Goal: Task Accomplishment & Management: Complete application form

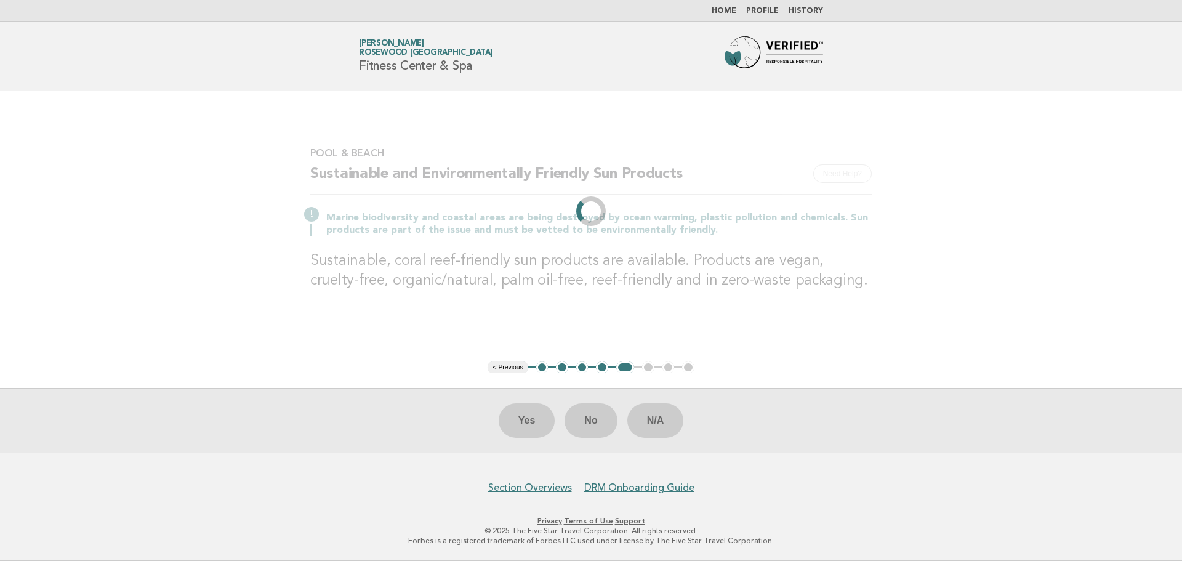
click at [595, 171] on h2 "Sustainable and Environmentally Friendly Sun Products" at bounding box center [590, 179] width 561 height 30
click at [731, 10] on link "Home" at bounding box center [724, 10] width 25 height 7
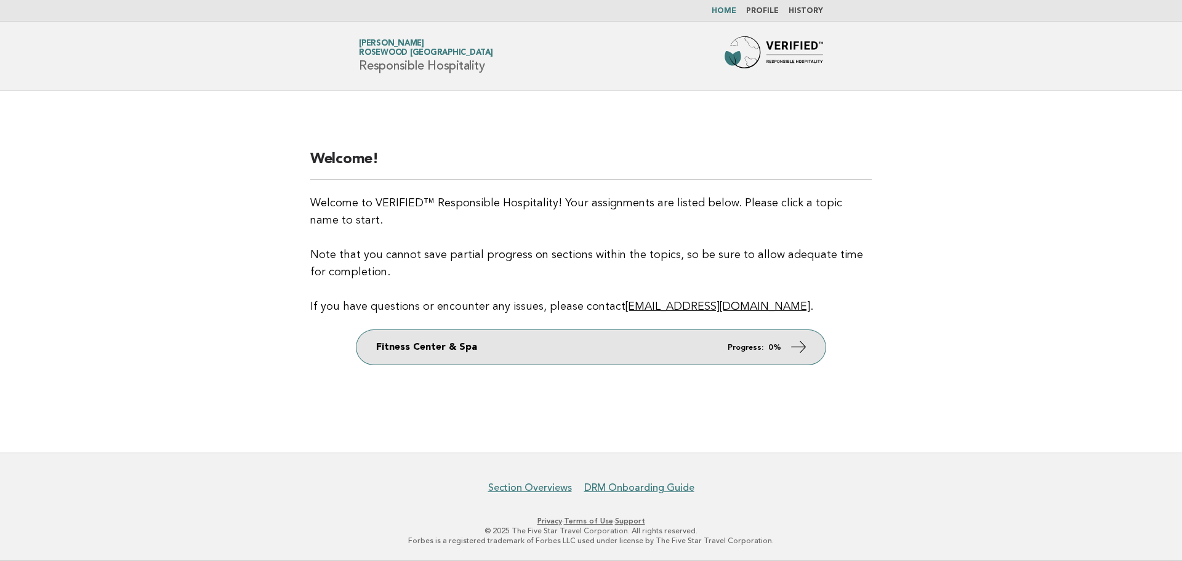
click at [618, 360] on link "Fitness Center & Spa Progress: 0%" at bounding box center [590, 347] width 469 height 34
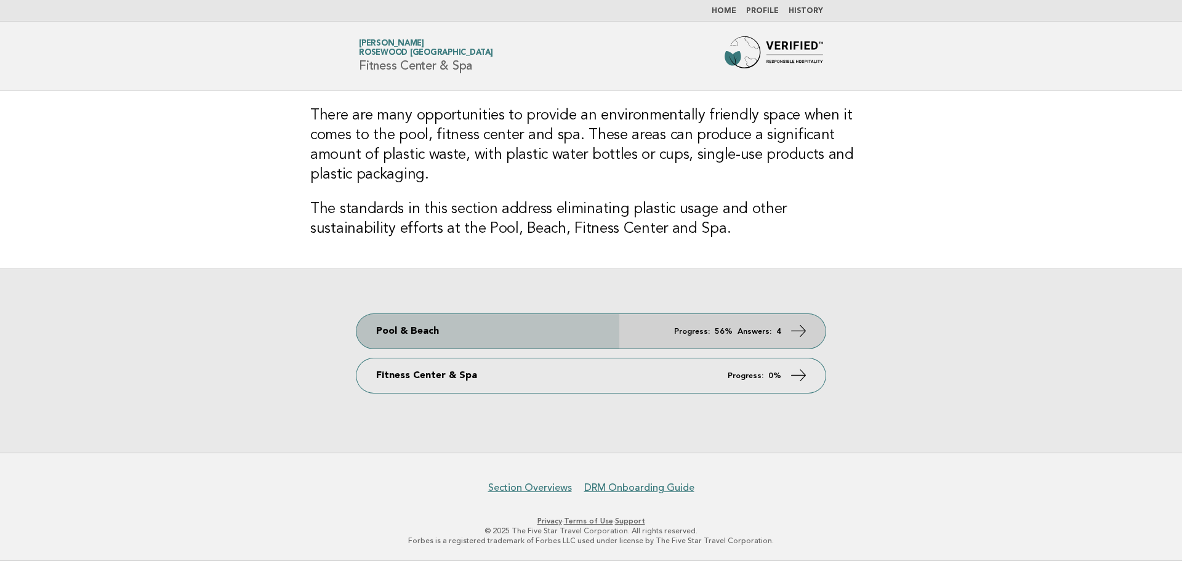
click at [403, 331] on link "Pool & Beach Progress: 56% Answers: 4" at bounding box center [590, 331] width 469 height 34
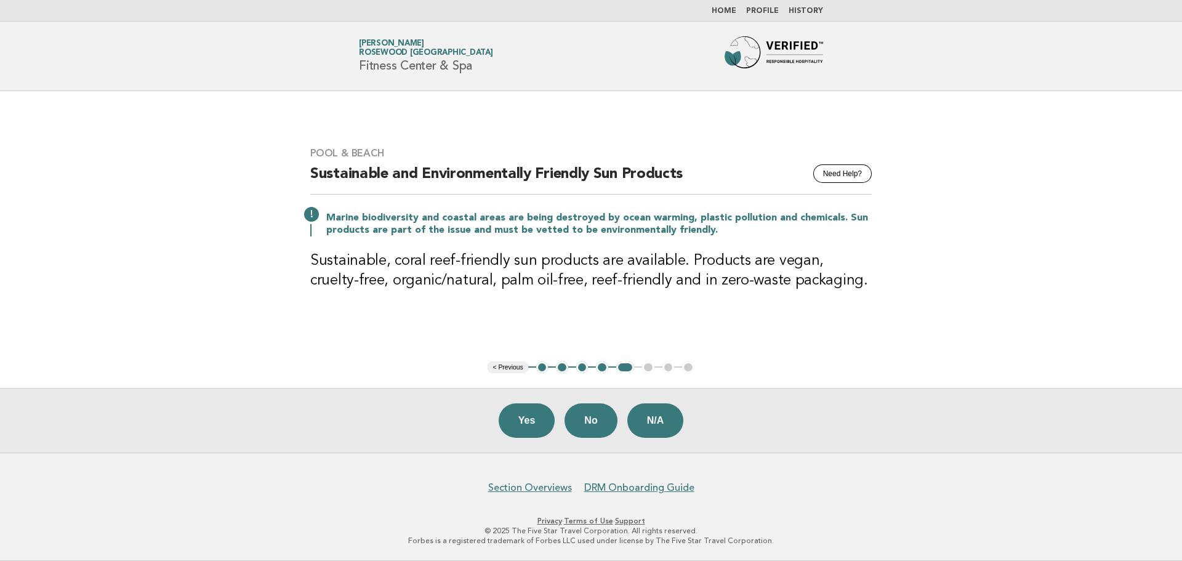
click at [505, 367] on button "< Previous" at bounding box center [508, 367] width 40 height 12
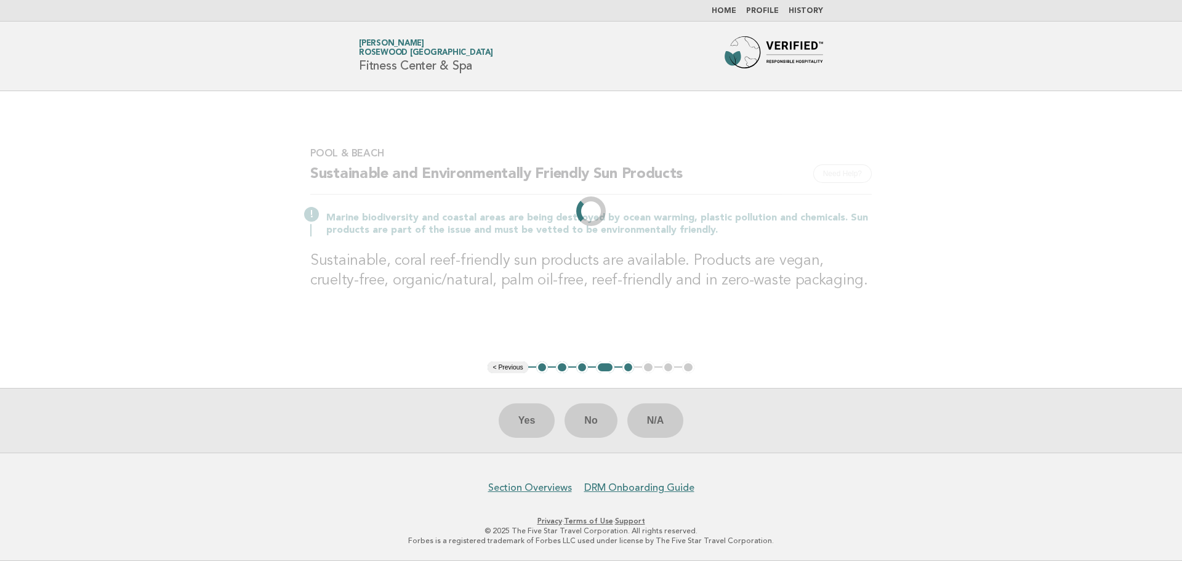
click at [505, 367] on li "< Previous" at bounding box center [508, 367] width 40 height 12
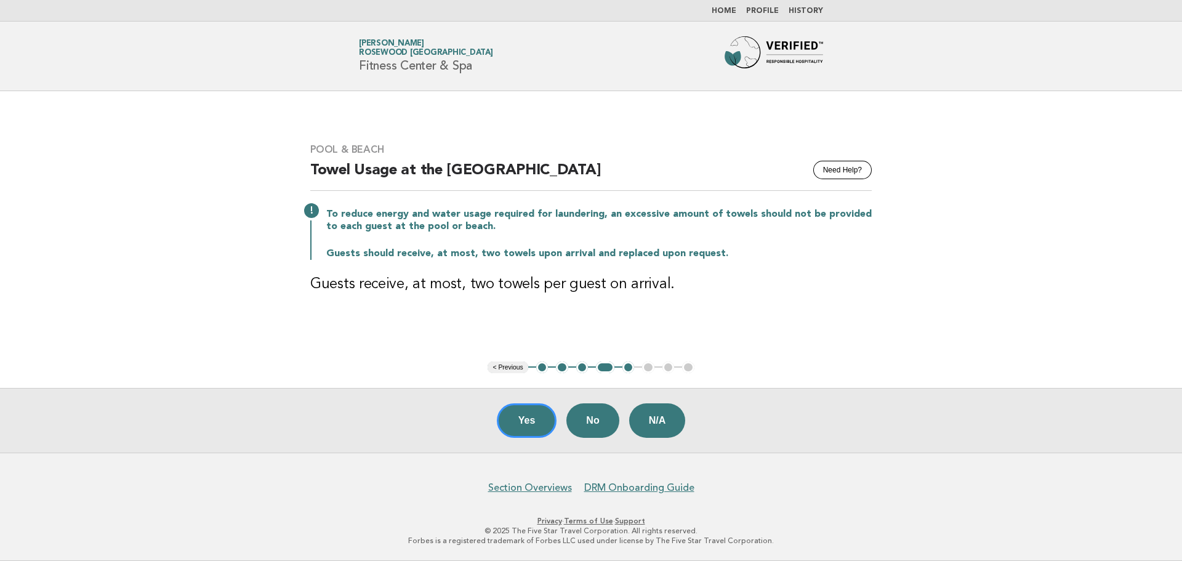
click at [505, 367] on button "< Previous" at bounding box center [508, 367] width 40 height 12
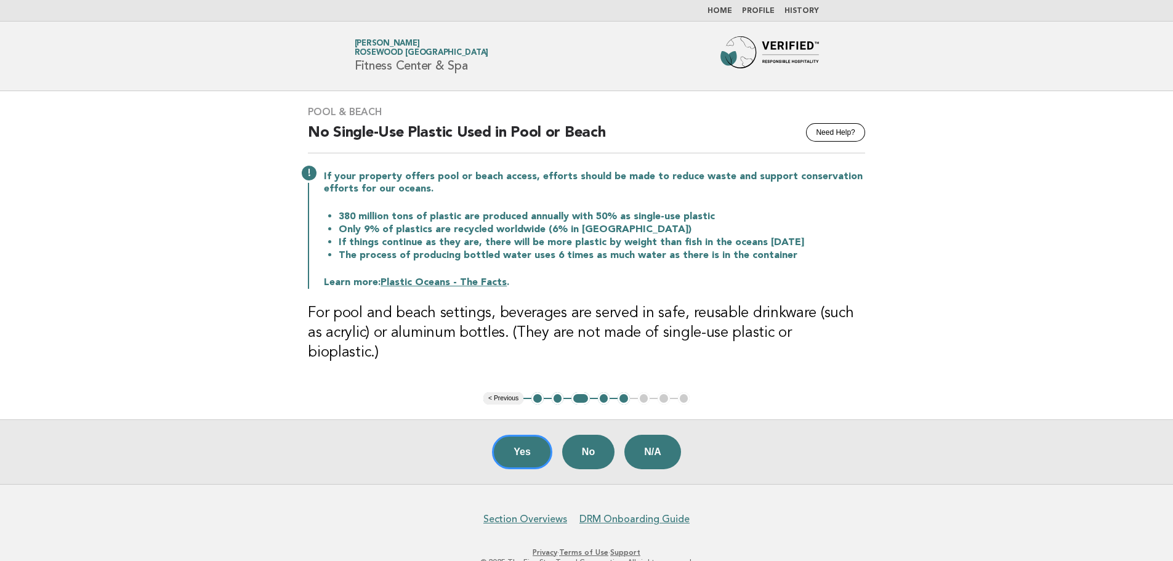
click at [505, 392] on button "< Previous" at bounding box center [503, 398] width 40 height 12
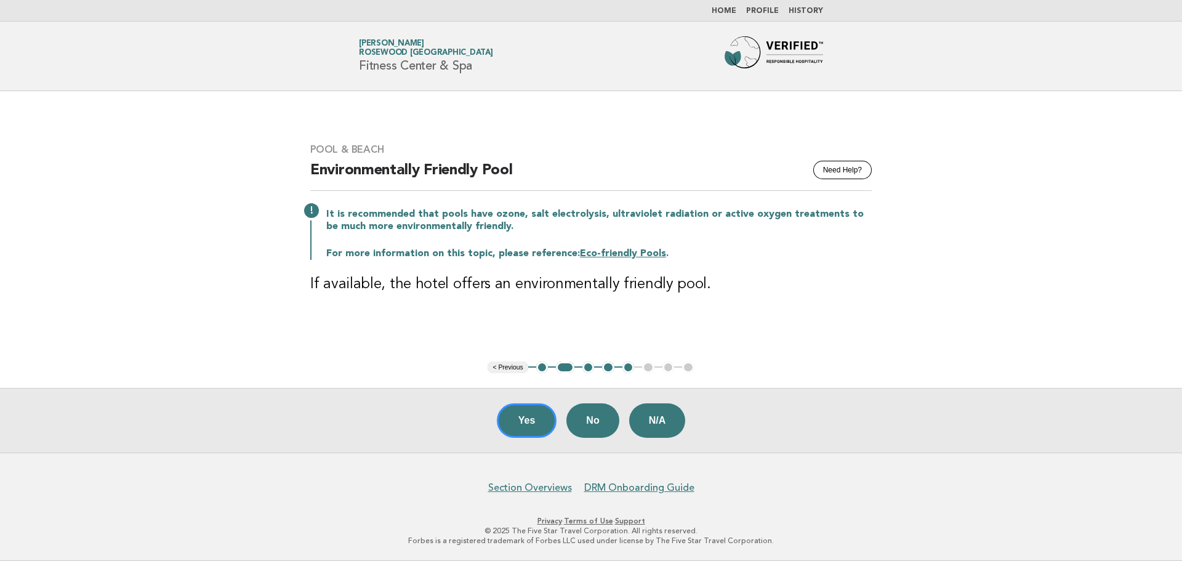
click at [505, 371] on button "< Previous" at bounding box center [508, 367] width 40 height 12
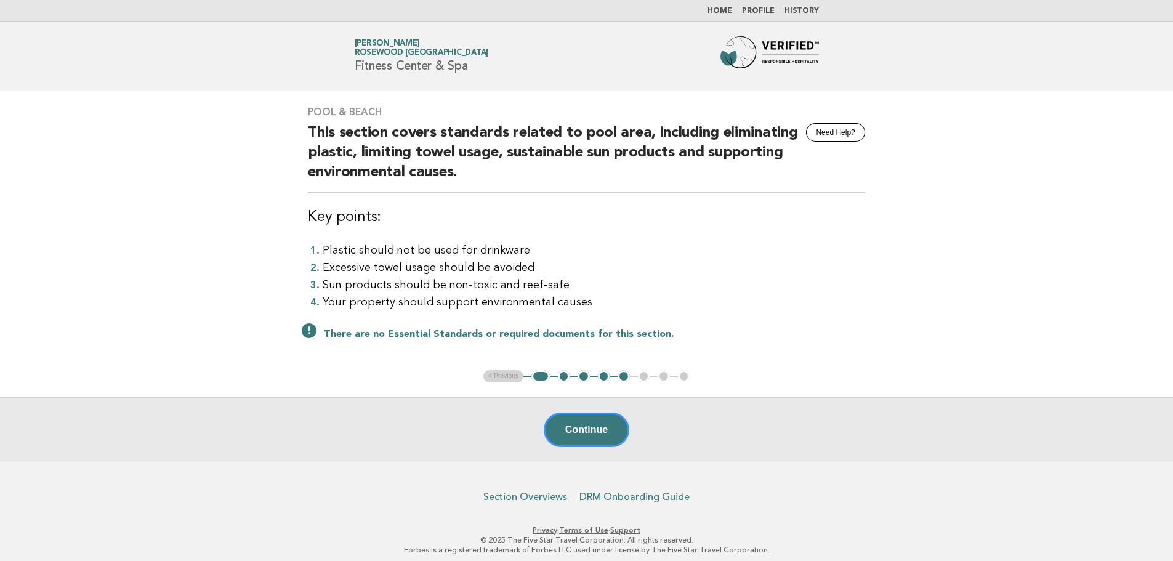
click at [536, 376] on button "1" at bounding box center [540, 376] width 18 height 12
click at [495, 381] on ul "< Previous 1 2 3 4 5 6 7 8" at bounding box center [586, 376] width 206 height 12
click at [576, 437] on button "Continue" at bounding box center [587, 429] width 86 height 34
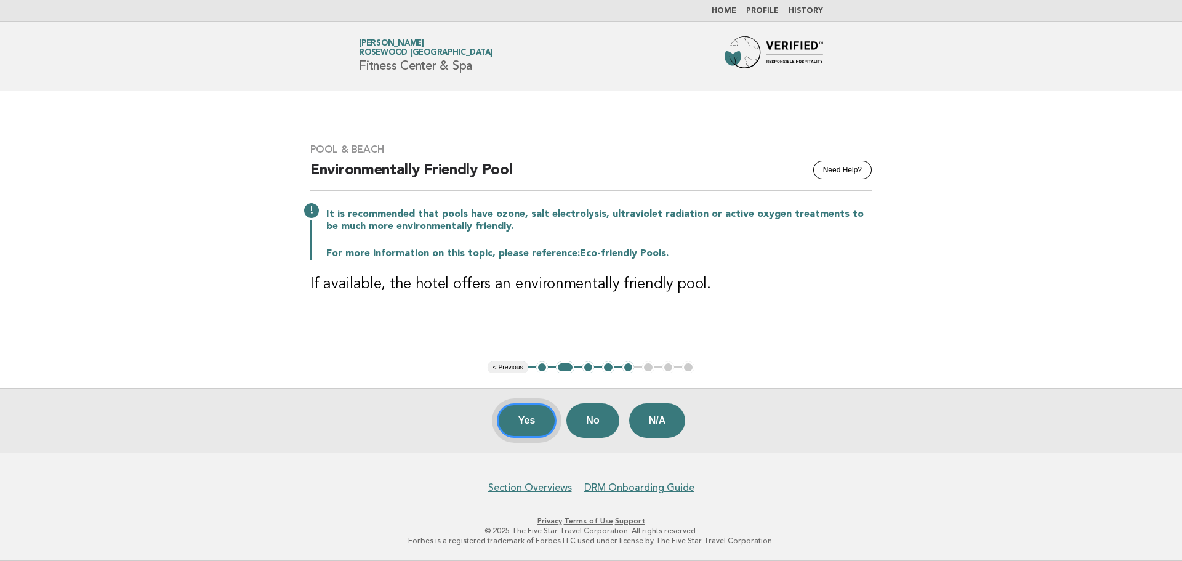
click at [513, 422] on button "Yes" at bounding box center [527, 420] width 60 height 34
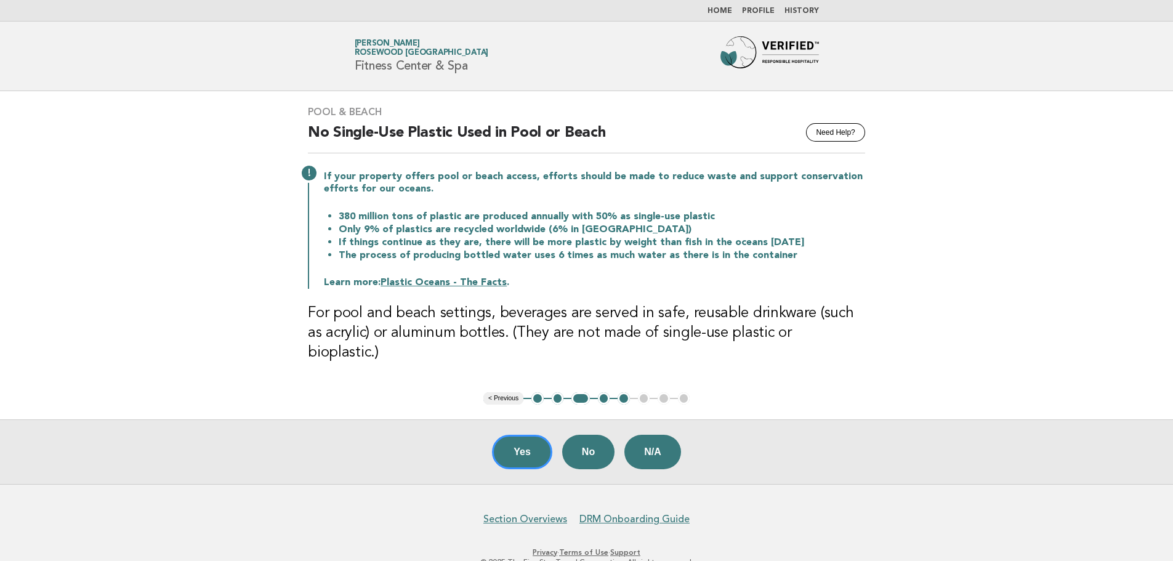
click at [507, 392] on button "< Previous" at bounding box center [503, 398] width 40 height 12
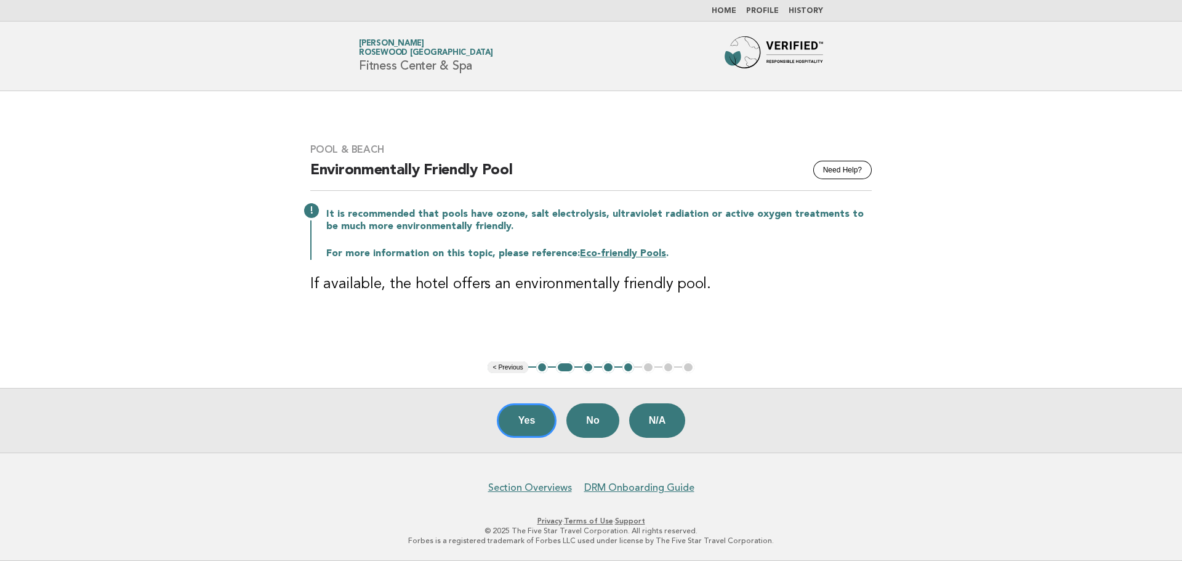
click at [515, 366] on button "< Previous" at bounding box center [508, 367] width 40 height 12
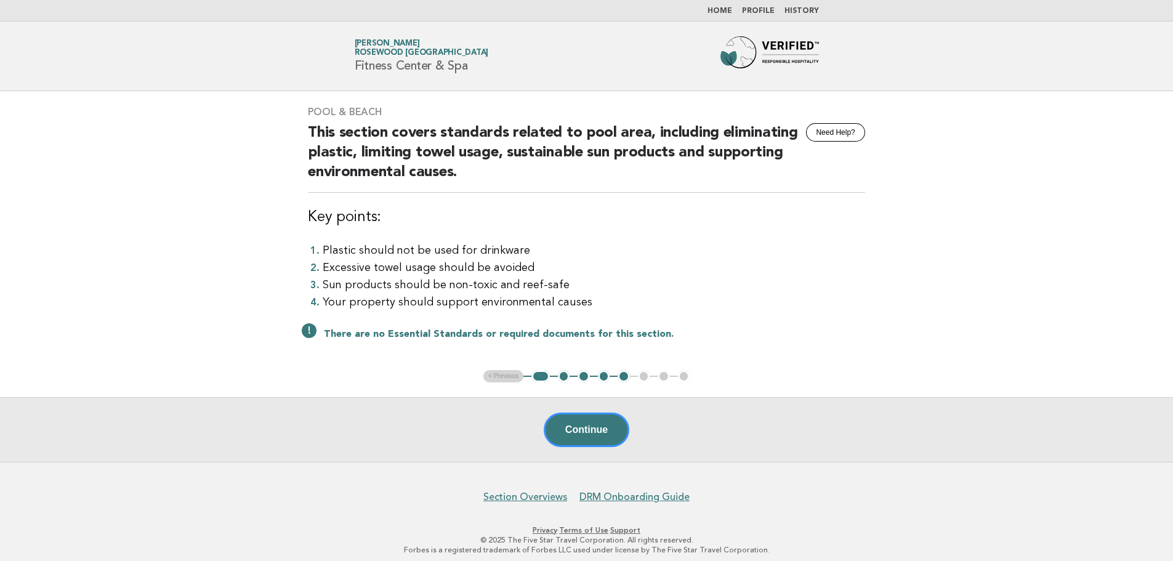
click at [729, 12] on link "Home" at bounding box center [719, 10] width 25 height 7
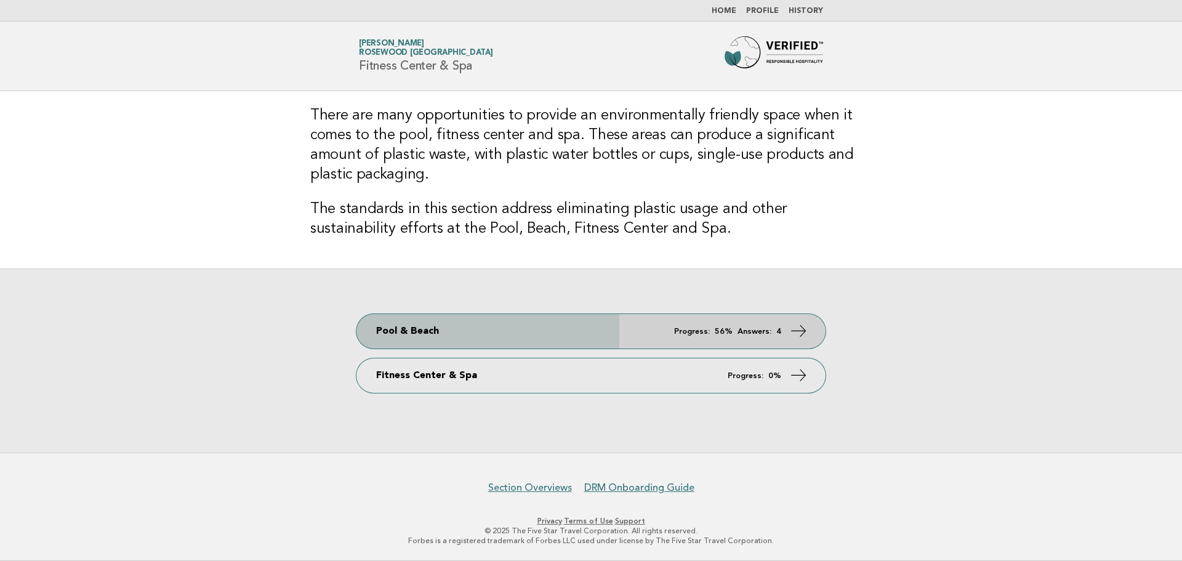
click at [434, 337] on link "Pool & Beach Progress: 56% Answers: 4" at bounding box center [590, 331] width 469 height 34
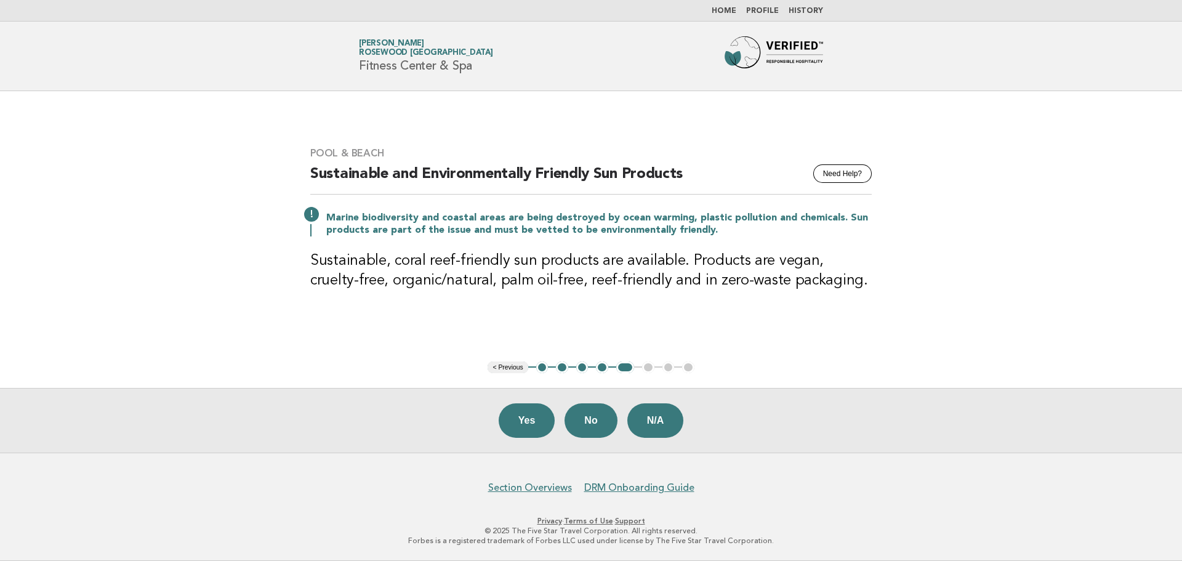
click at [500, 370] on button "< Previous" at bounding box center [508, 367] width 40 height 12
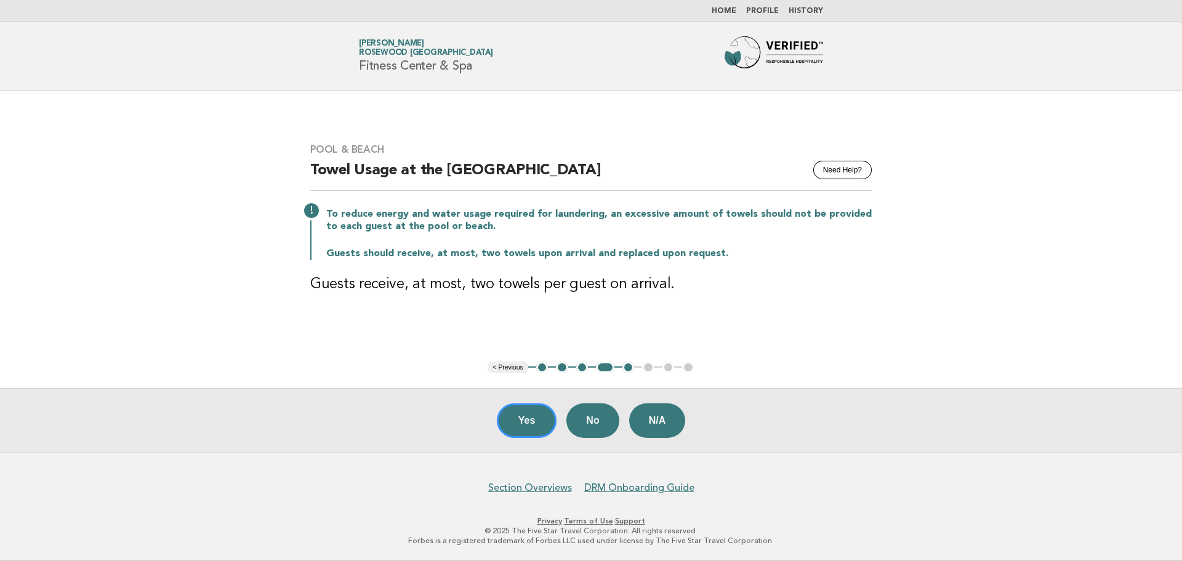
click at [501, 369] on button "< Previous" at bounding box center [508, 367] width 40 height 12
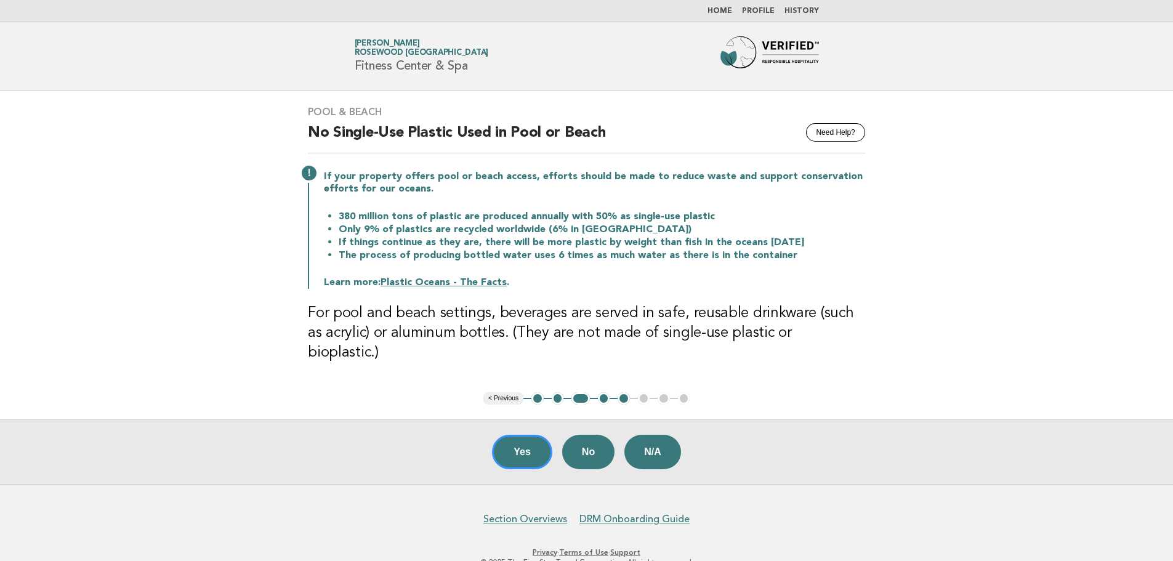
click at [502, 392] on button "< Previous" at bounding box center [503, 398] width 40 height 12
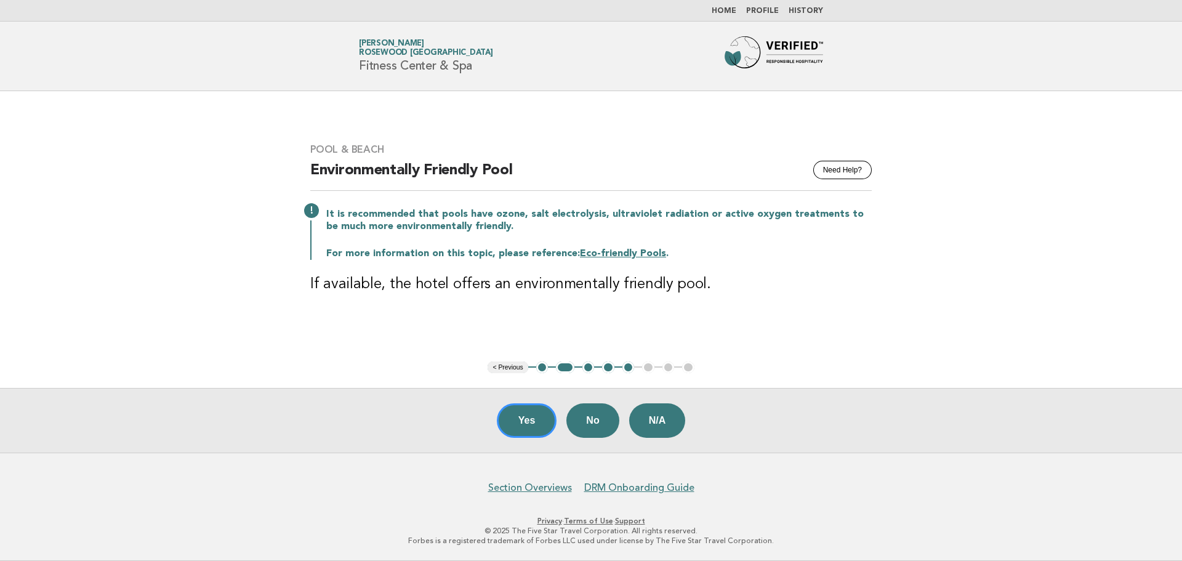
click at [502, 370] on button "< Previous" at bounding box center [508, 367] width 40 height 12
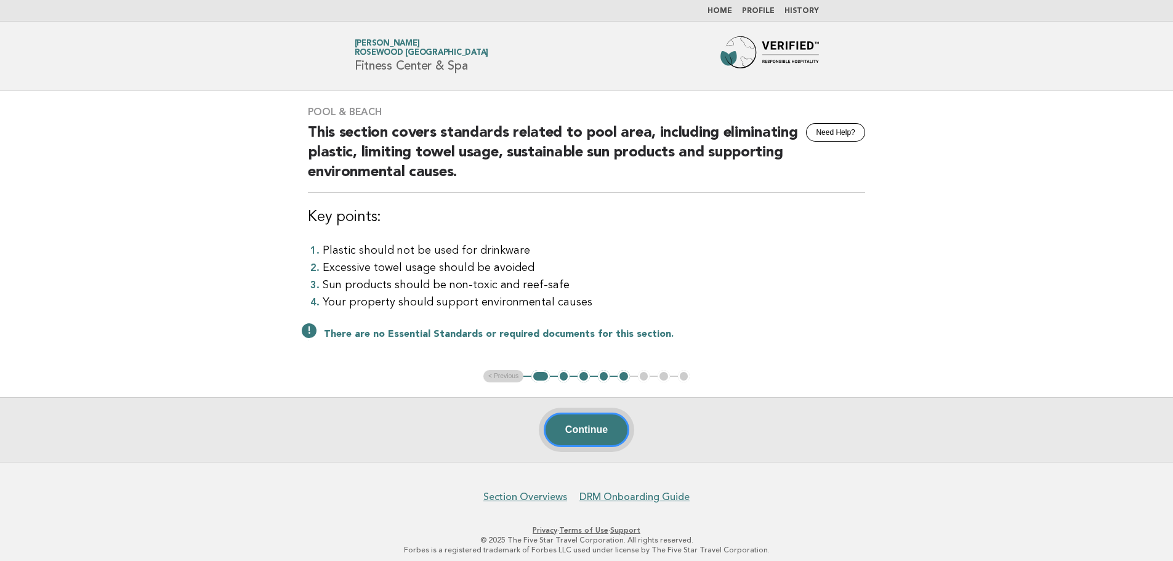
click at [569, 432] on button "Continue" at bounding box center [587, 429] width 86 height 34
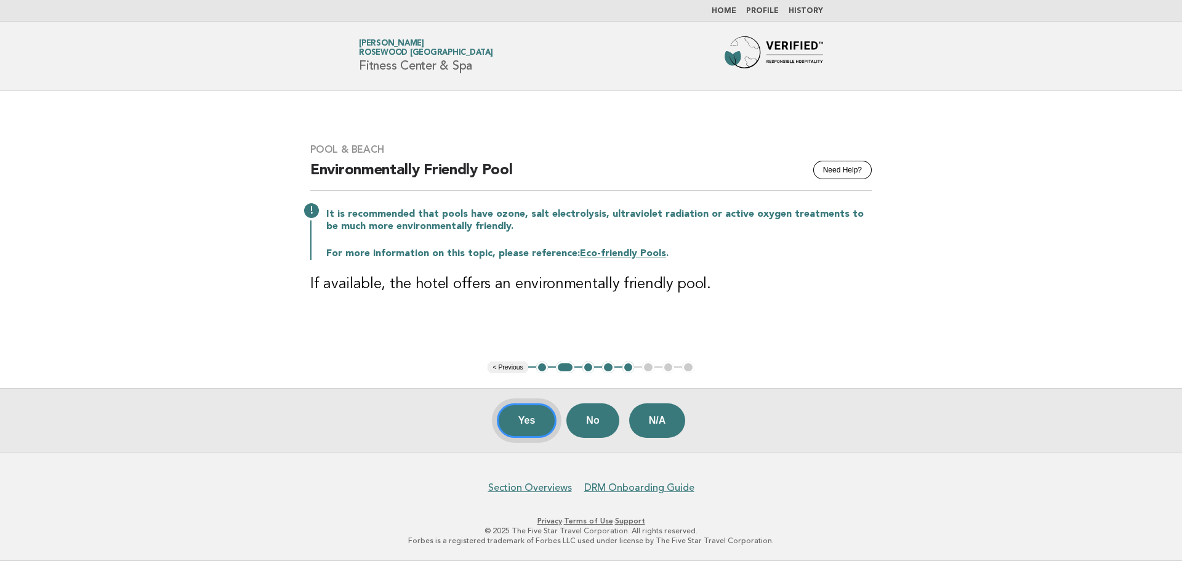
click at [514, 429] on button "Yes" at bounding box center [527, 420] width 60 height 34
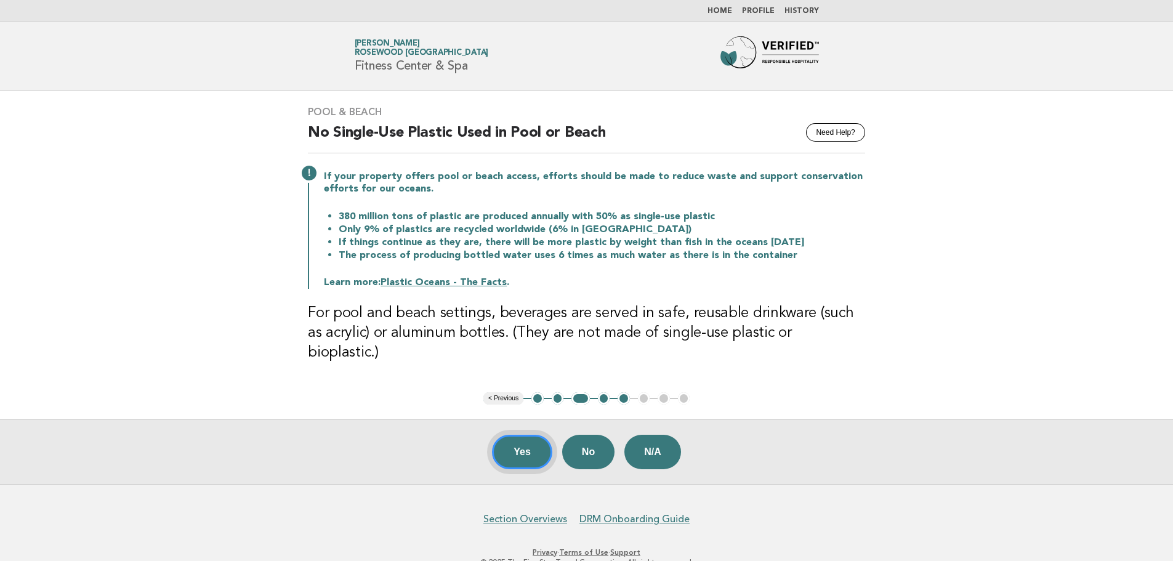
click at [521, 435] on button "Yes" at bounding box center [522, 452] width 60 height 34
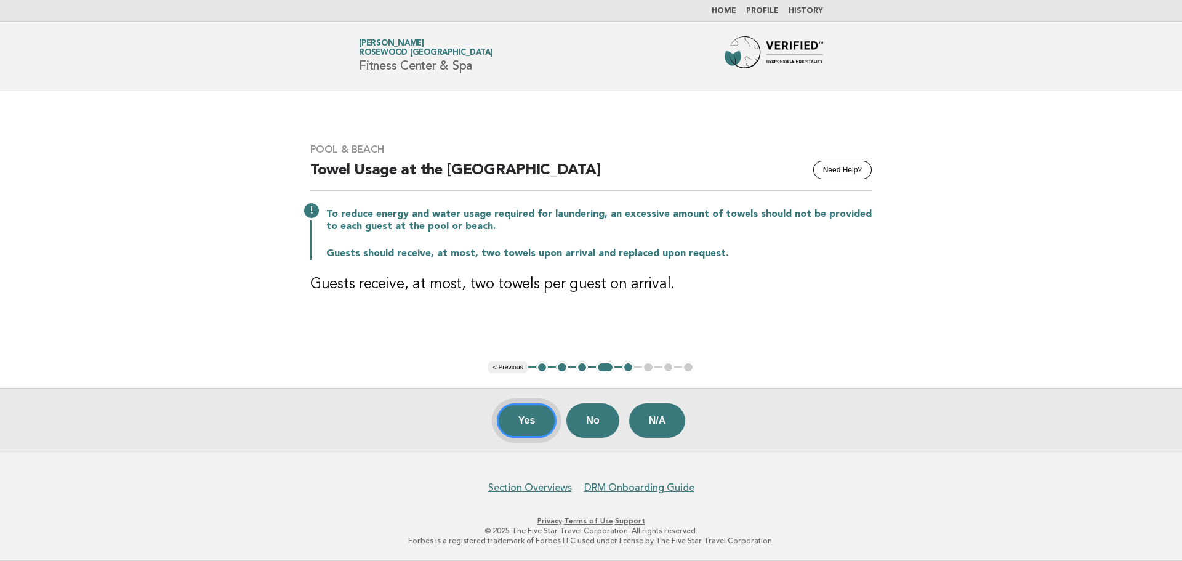
click at [512, 421] on button "Yes" at bounding box center [527, 420] width 60 height 34
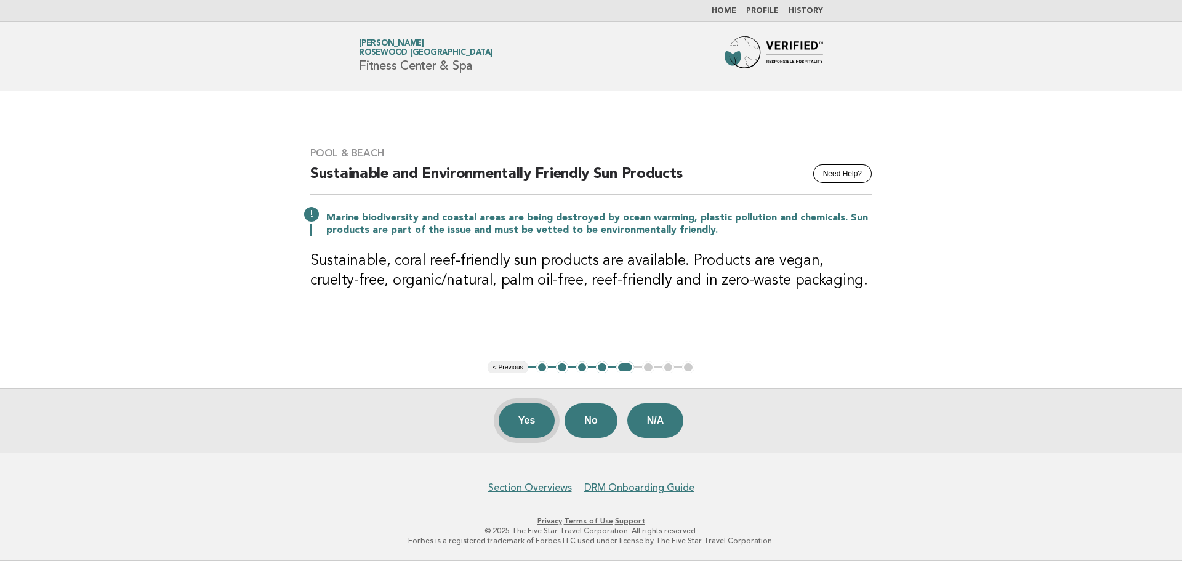
click at [514, 425] on button "Yes" at bounding box center [527, 420] width 57 height 34
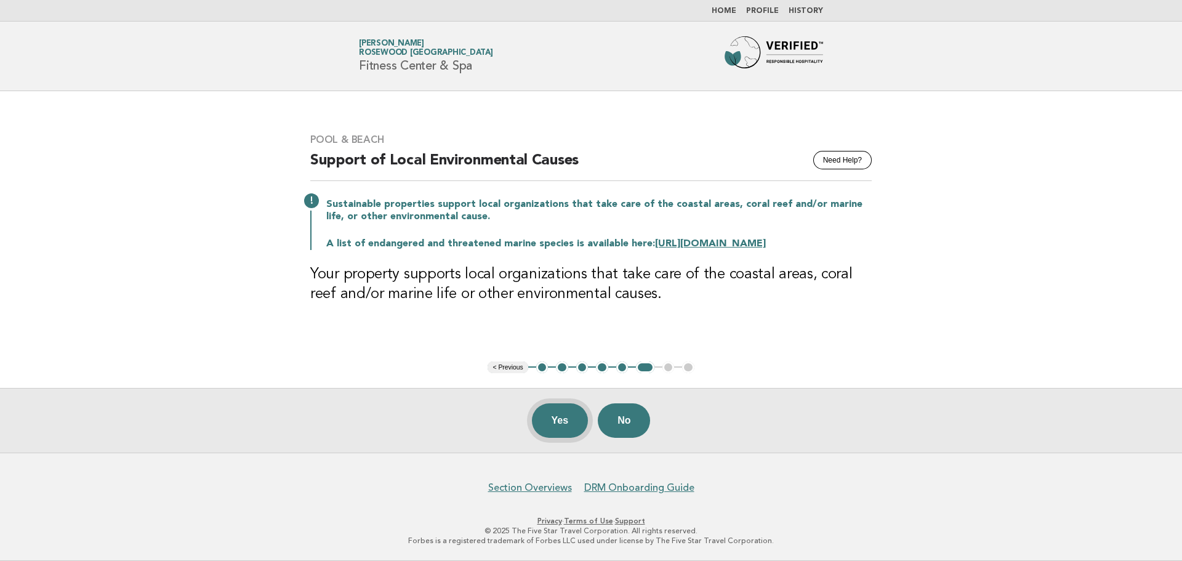
click at [543, 422] on button "Yes" at bounding box center [560, 420] width 57 height 34
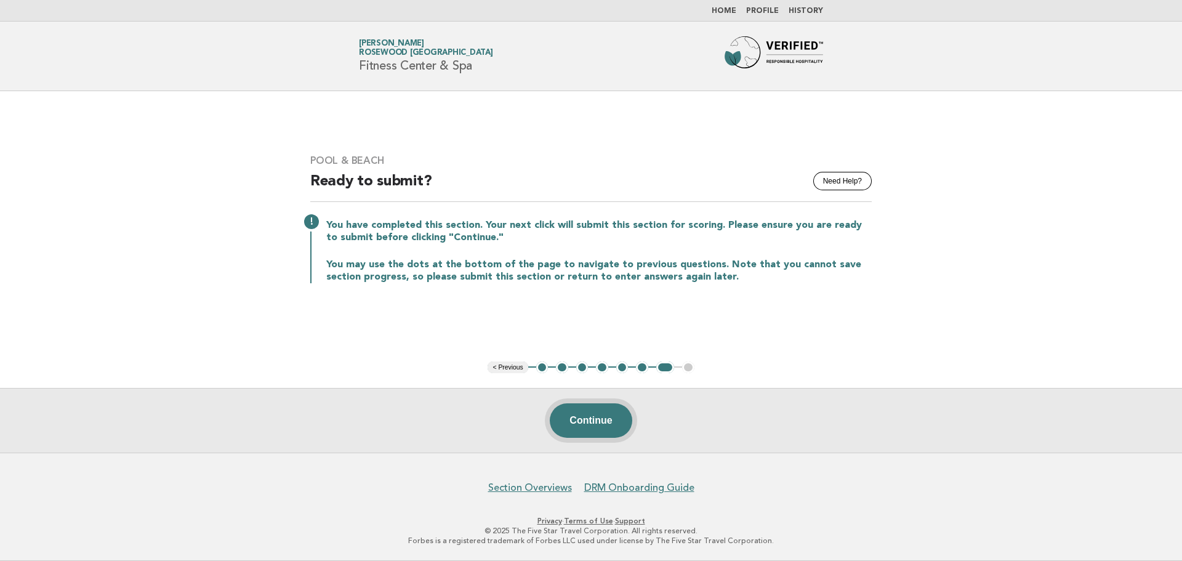
click at [593, 417] on button "Continue" at bounding box center [591, 420] width 82 height 34
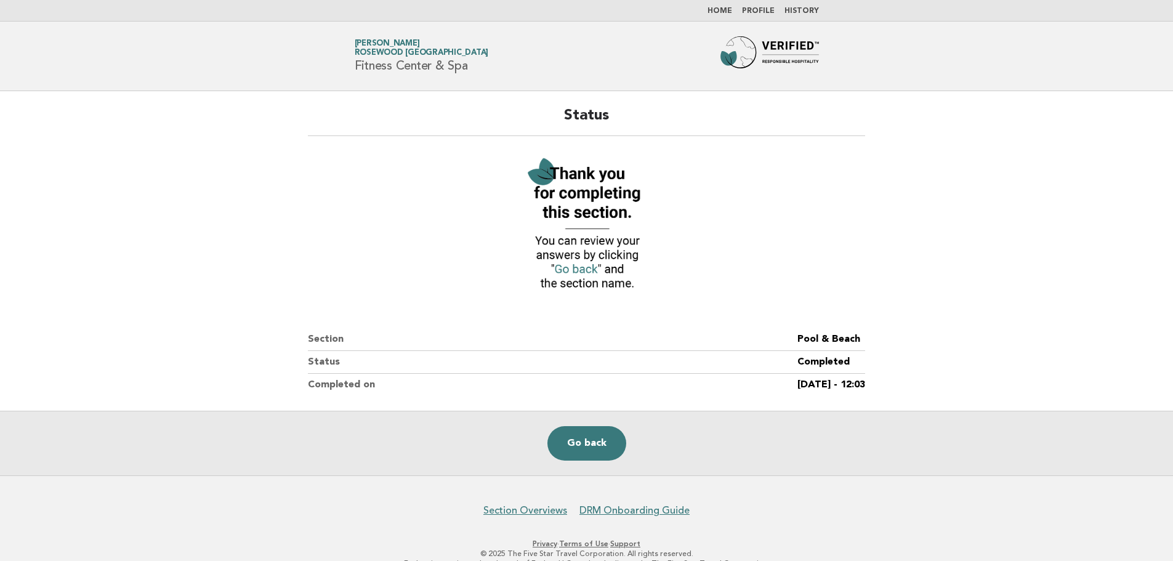
click at [720, 10] on link "Home" at bounding box center [719, 10] width 25 height 7
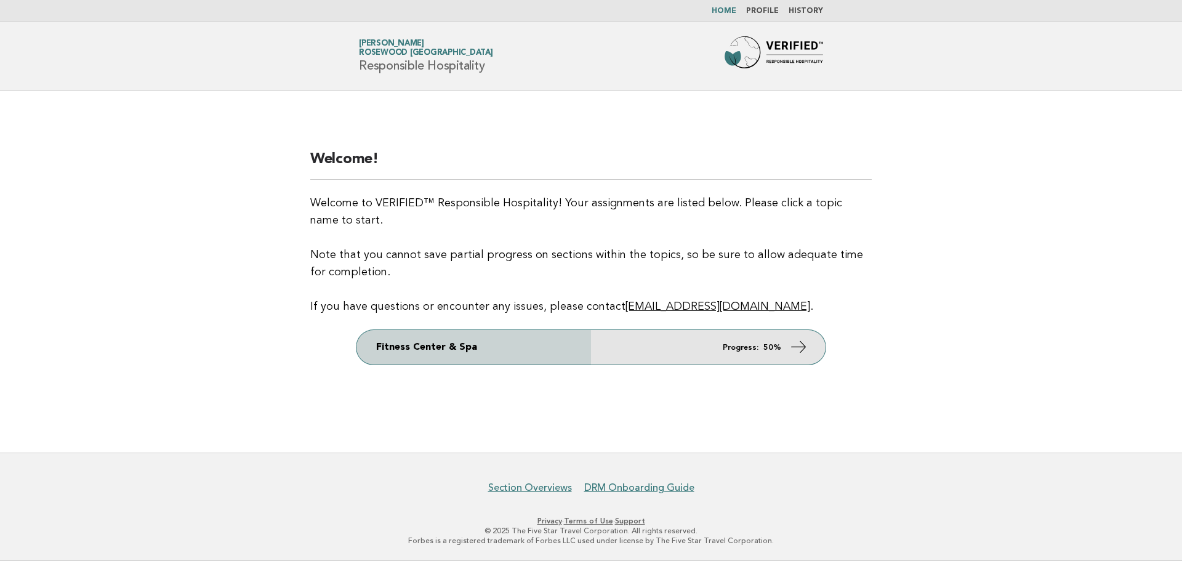
click at [671, 348] on link "Fitness Center & Spa Progress: 50%" at bounding box center [590, 347] width 469 height 34
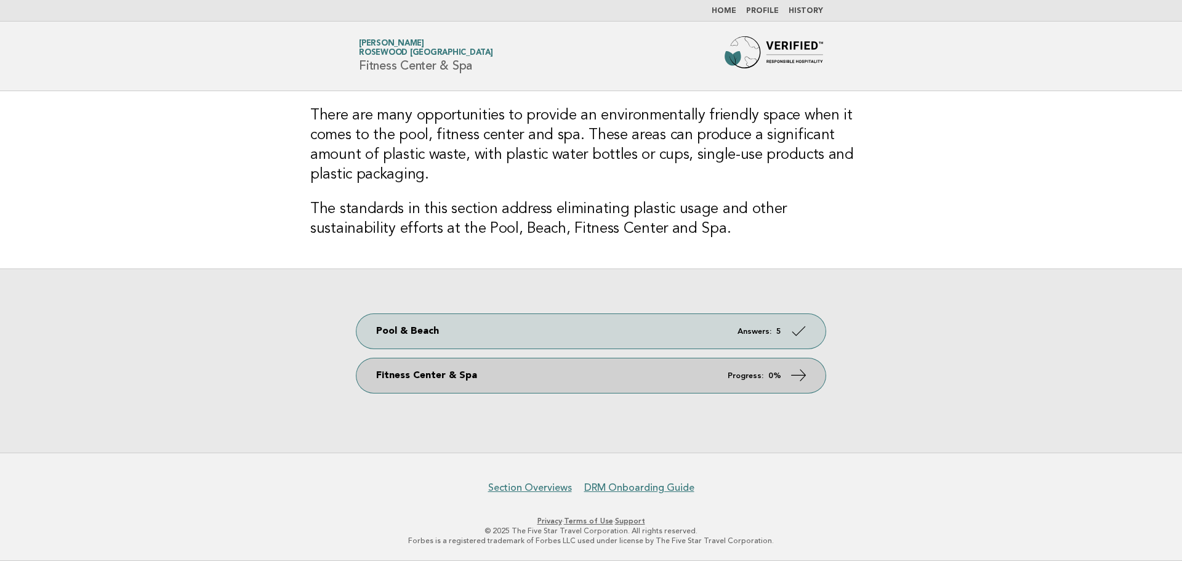
click at [492, 389] on link "Fitness Center & Spa Progress: 0%" at bounding box center [590, 375] width 469 height 34
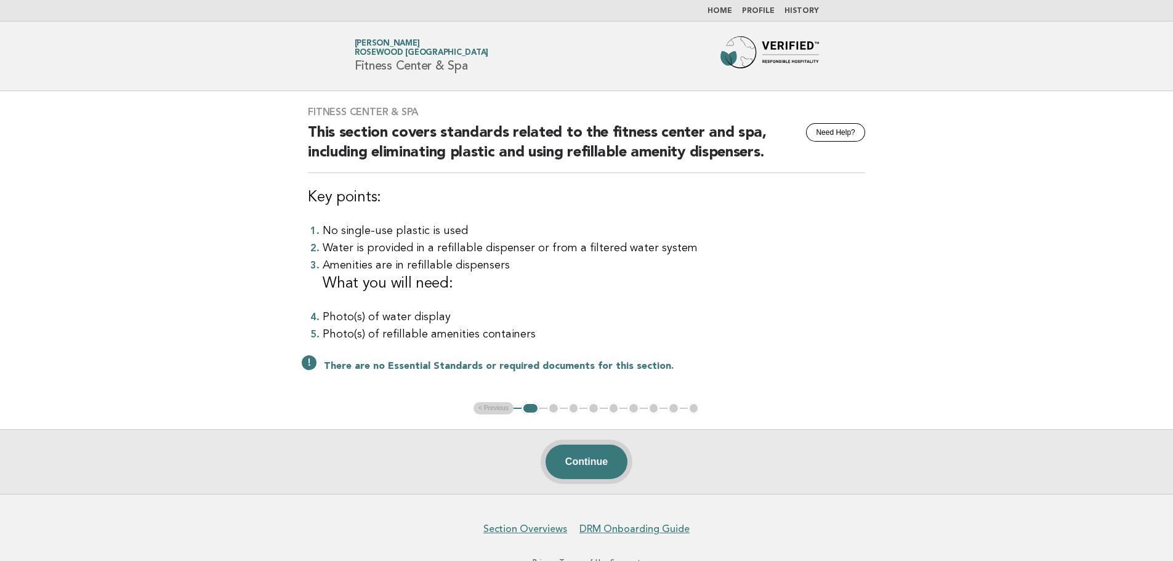
click at [571, 469] on button "Continue" at bounding box center [586, 462] width 82 height 34
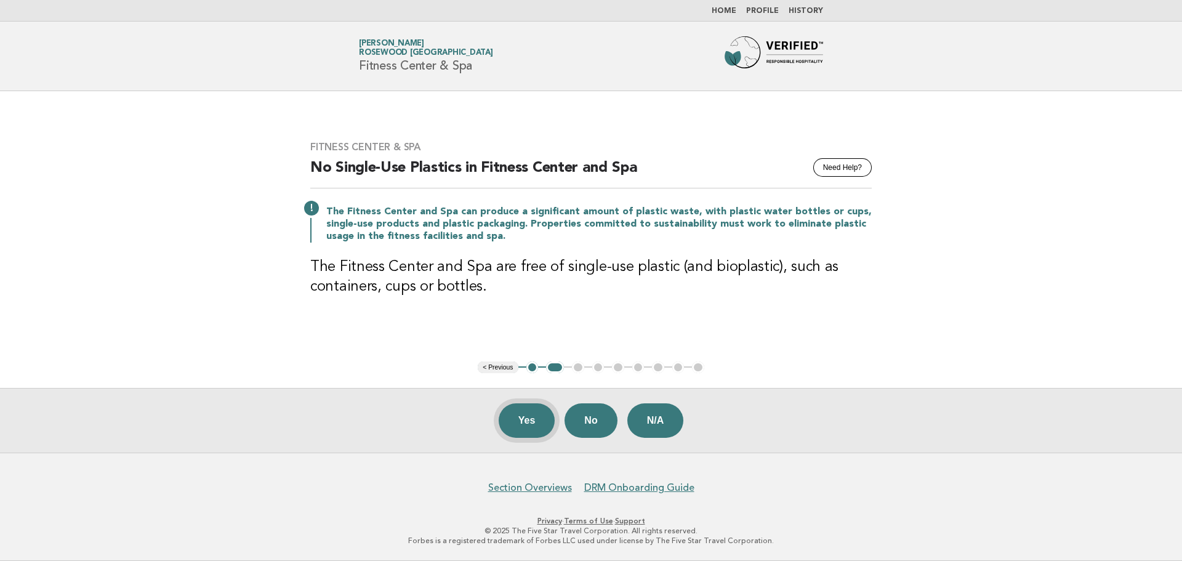
click at [511, 425] on button "Yes" at bounding box center [527, 420] width 57 height 34
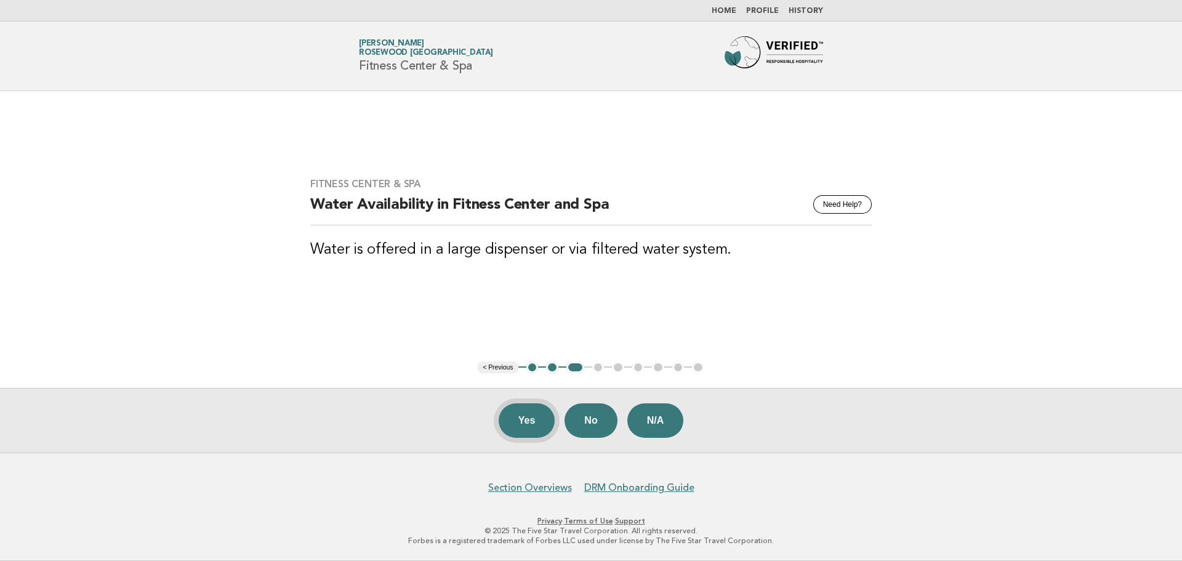
click at [529, 430] on button "Yes" at bounding box center [527, 420] width 57 height 34
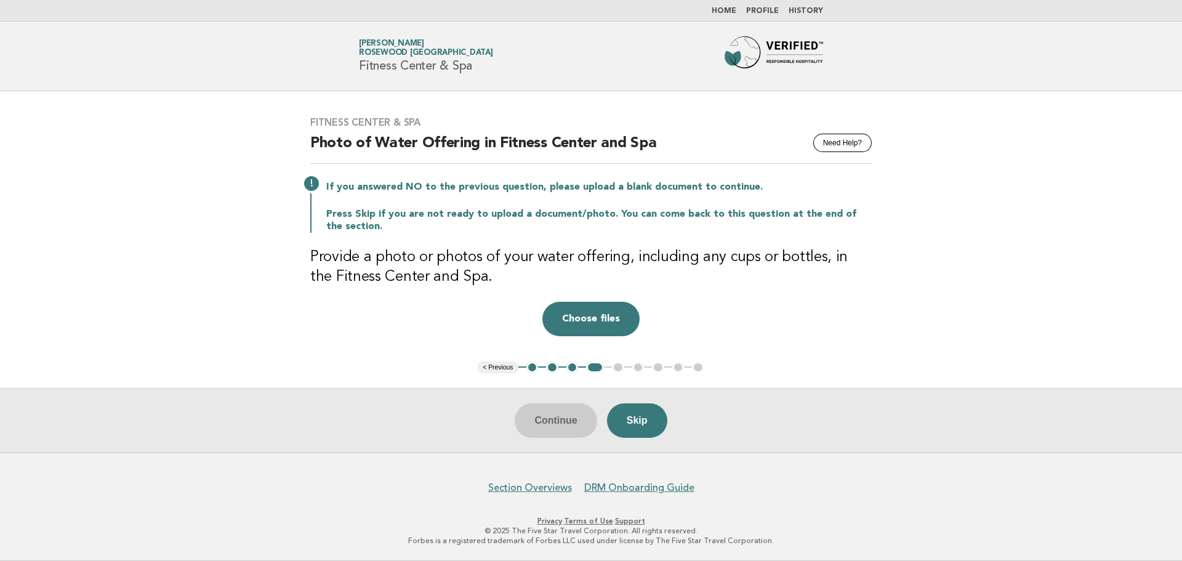
click at [563, 421] on div "Continue Skip" at bounding box center [591, 420] width 1182 height 65
click at [659, 423] on button "Skip" at bounding box center [637, 420] width 60 height 34
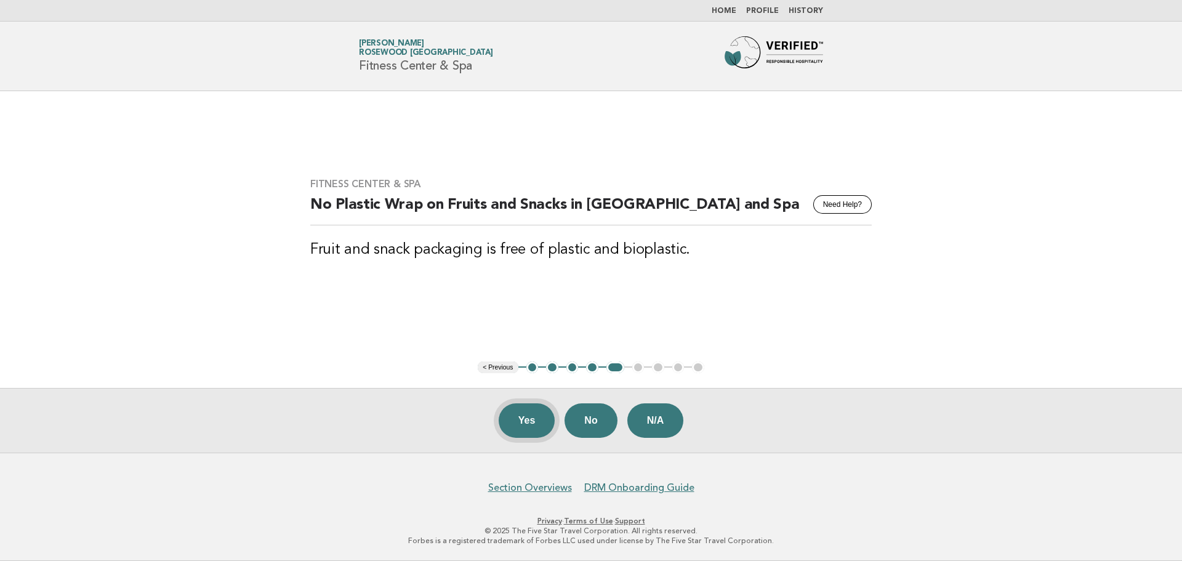
click at [533, 428] on button "Yes" at bounding box center [527, 420] width 57 height 34
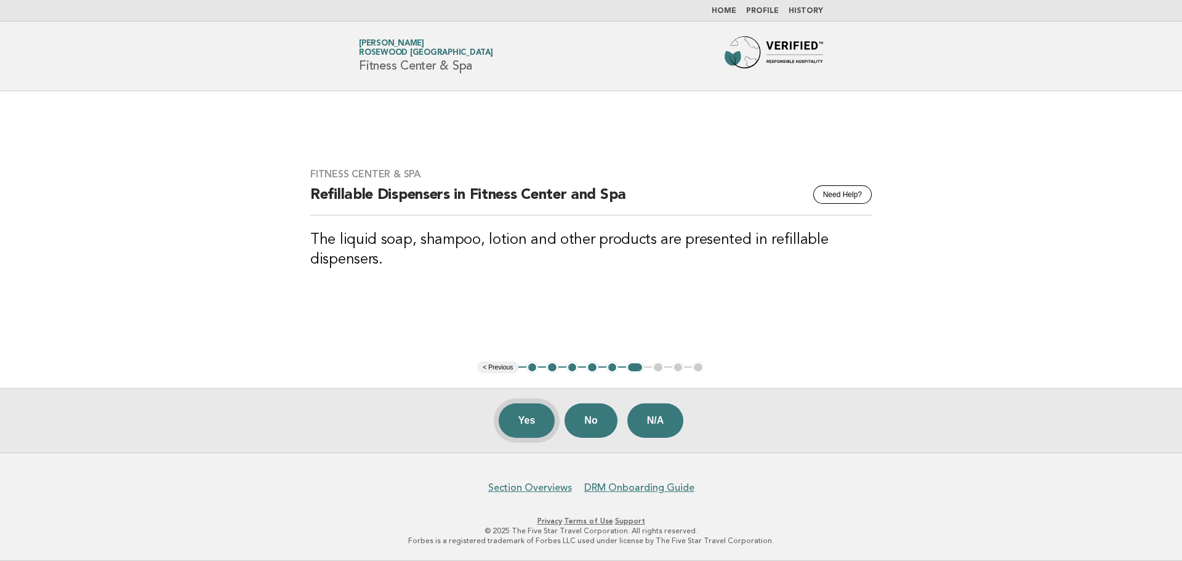
click at [516, 422] on button "Yes" at bounding box center [527, 420] width 57 height 34
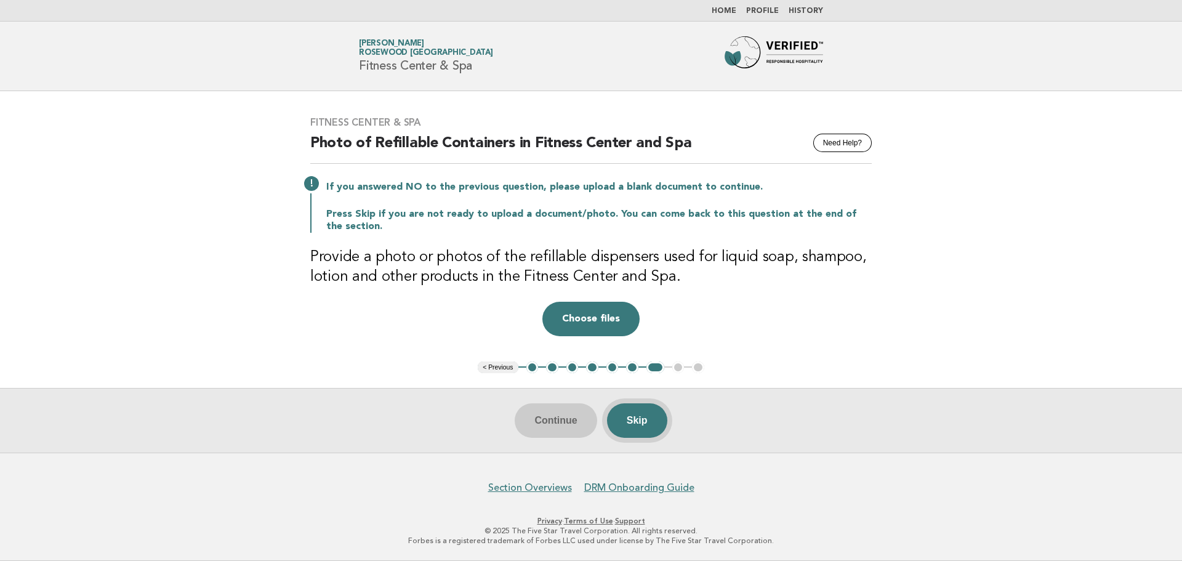
click at [646, 432] on button "Skip" at bounding box center [637, 420] width 60 height 34
